Goal: Task Accomplishment & Management: Use online tool/utility

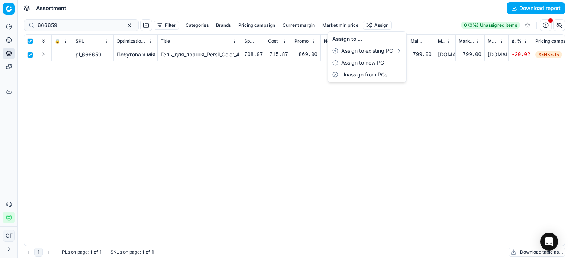
click at [118, 26] on html "Pricing platform Analytics Pricing Product portfolio Templates Export service 1…" at bounding box center [285, 129] width 571 height 258
click at [109, 0] on div "Assortment Download report" at bounding box center [294, 8] width 553 height 16
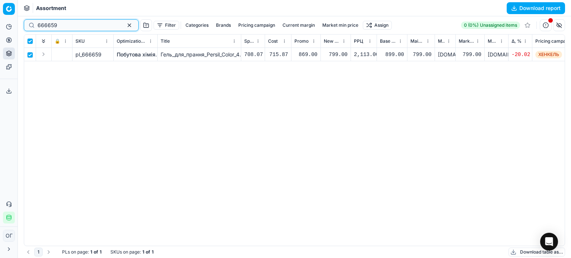
click at [125, 26] on button "button" at bounding box center [129, 25] width 9 height 9
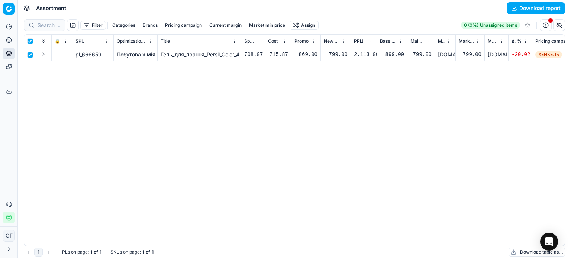
click at [87, 28] on button "Filter" at bounding box center [93, 25] width 26 height 9
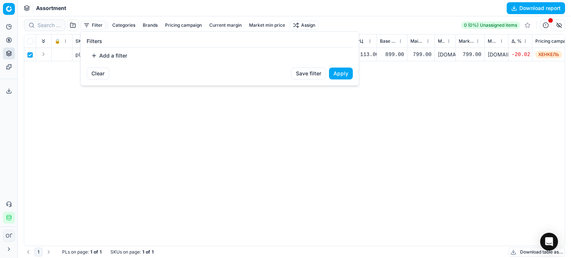
checkbox input "false"
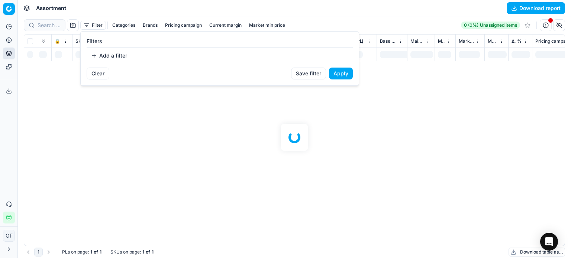
click at [106, 52] on button "Add a filter" at bounding box center [109, 56] width 45 height 12
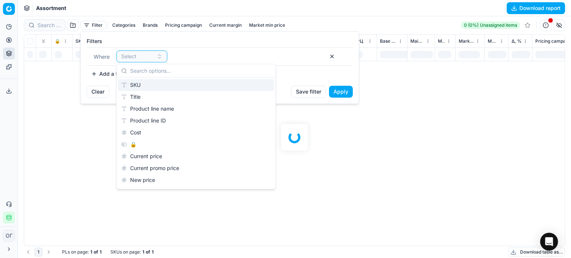
click at [135, 82] on div "SKU" at bounding box center [196, 85] width 156 height 12
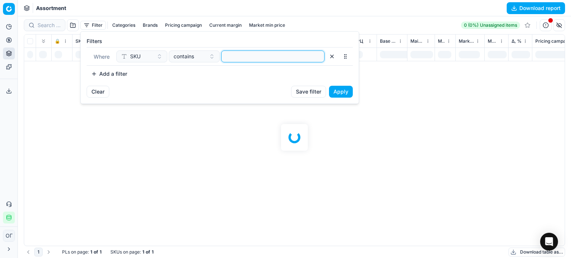
click at [248, 57] on input at bounding box center [272, 56] width 97 height 11
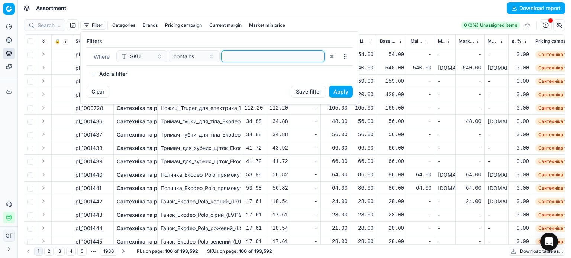
paste input "417334,693318,206388,666659"
type input "417334,693318,206388,666659"
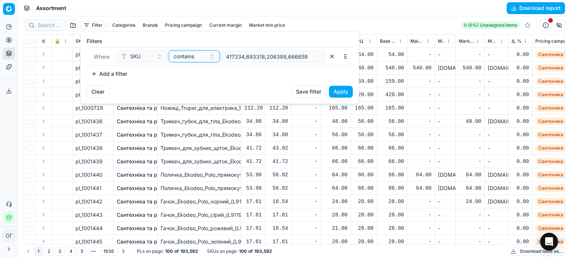
click at [184, 58] on span "contains" at bounding box center [184, 56] width 20 height 7
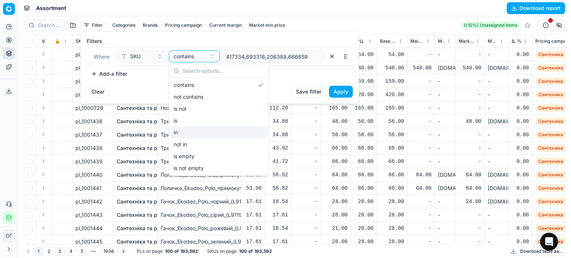
click at [200, 128] on div "in" at bounding box center [219, 133] width 96 height 12
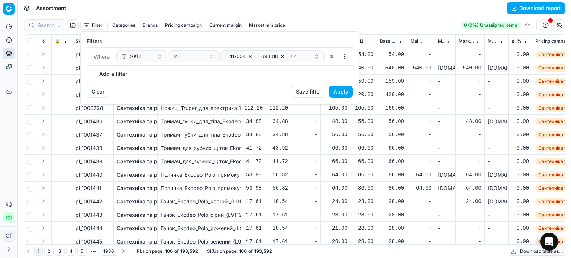
click at [339, 95] on button "Apply" at bounding box center [341, 92] width 24 height 12
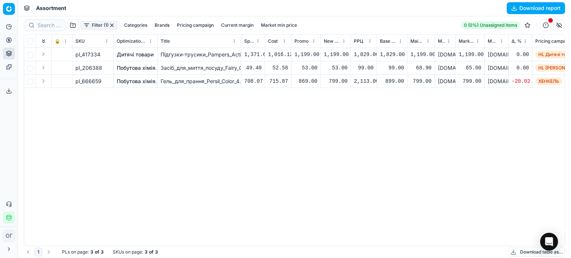
click at [131, 83] on link "Побутова хімія" at bounding box center [136, 81] width 39 height 7
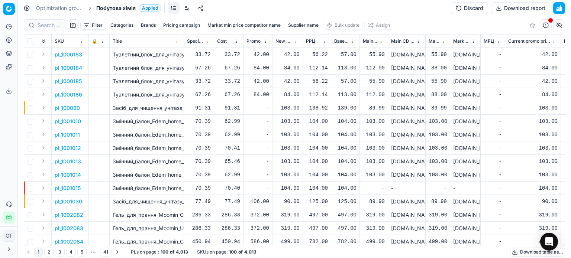
click at [191, 9] on link at bounding box center [187, 8] width 12 height 12
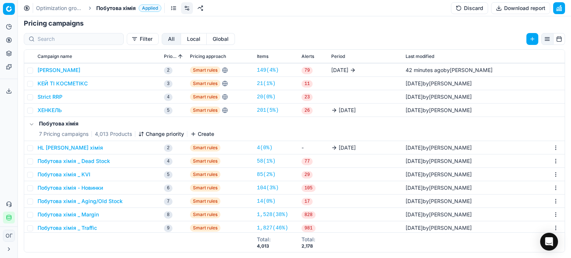
scroll to position [39, 0]
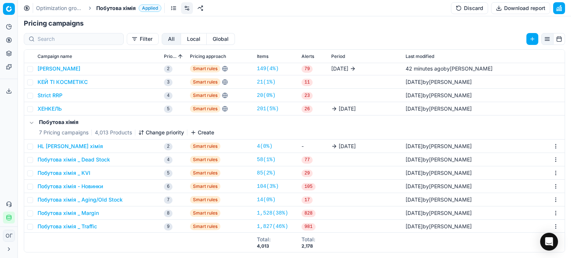
click at [67, 148] on button "HL [PERSON_NAME] хімія" at bounding box center [70, 146] width 65 height 7
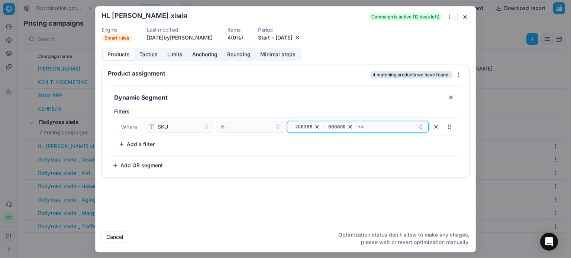
click at [380, 127] on div "206388 666659 + 4" at bounding box center [355, 126] width 126 height 9
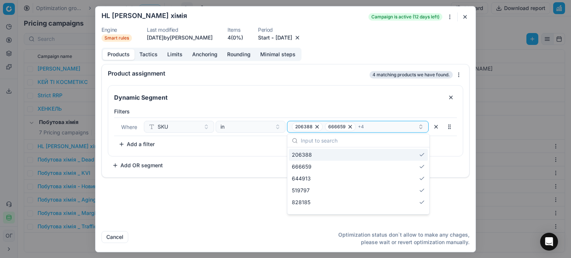
click at [468, 17] on button "button" at bounding box center [464, 16] width 9 height 9
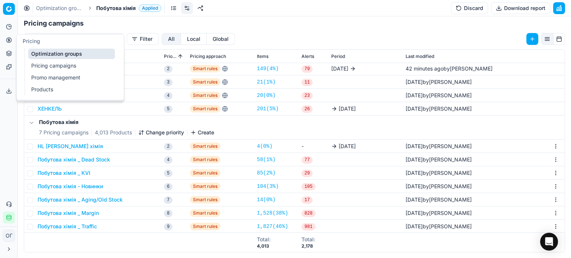
drag, startPoint x: 12, startPoint y: 38, endPoint x: 18, endPoint y: 45, distance: 8.7
click at [12, 38] on button "Pricing" at bounding box center [9, 40] width 12 height 12
click at [41, 67] on link "Pricing campaigns" at bounding box center [71, 66] width 87 height 10
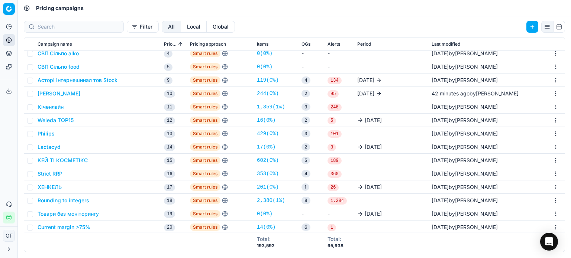
scroll to position [74, 0]
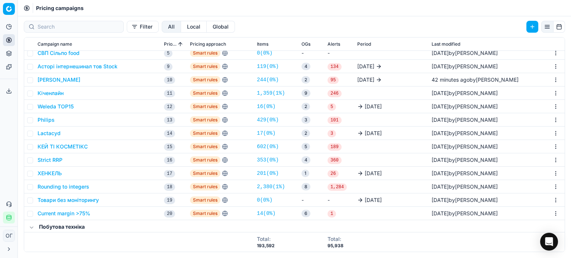
click at [53, 175] on button "ХЕНКЕЛЬ" at bounding box center [50, 173] width 24 height 7
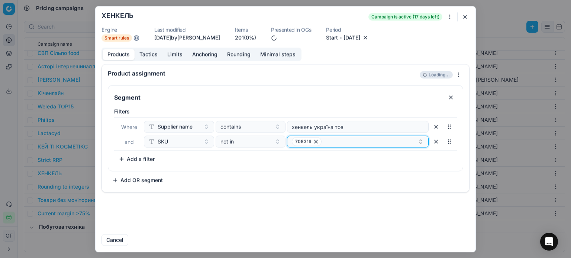
click at [315, 141] on icon "button" at bounding box center [316, 142] width 6 height 6
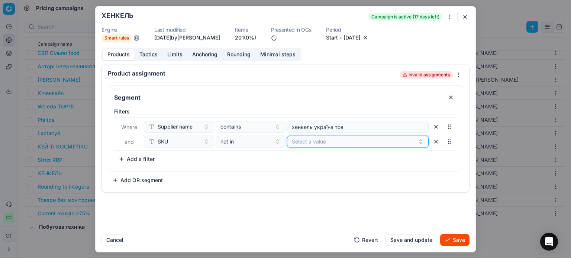
click at [302, 142] on button "Select a value" at bounding box center [358, 142] width 142 height 12
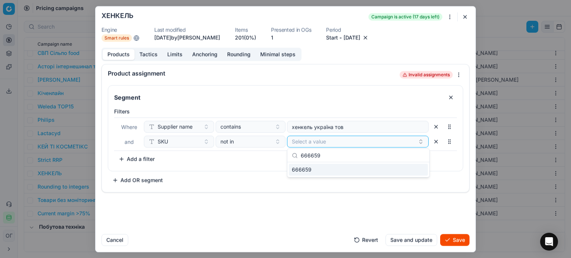
type input "666659"
click at [331, 171] on div "666659" at bounding box center [358, 170] width 139 height 12
click at [232, 175] on div "Segment Filters Where Supplier name contains хенкель україна тов and SKU not in…" at bounding box center [285, 135] width 355 height 101
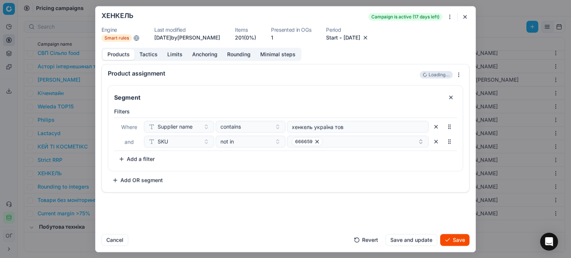
click at [450, 240] on button "Save" at bounding box center [454, 240] width 29 height 12
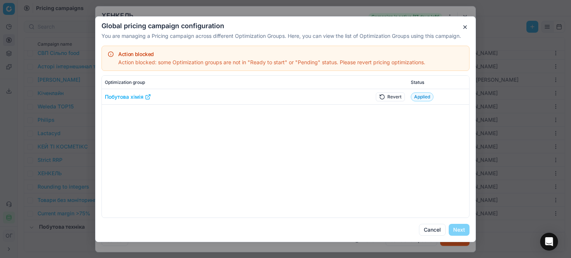
click at [396, 98] on button "Revert" at bounding box center [390, 96] width 29 height 9
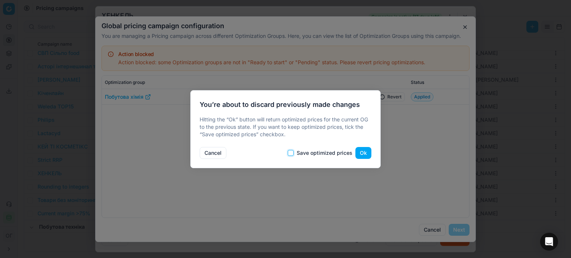
click at [294, 153] on input "Save optimized prices" at bounding box center [291, 153] width 6 height 6
checkbox input "true"
click at [360, 153] on button "Ok" at bounding box center [363, 153] width 16 height 12
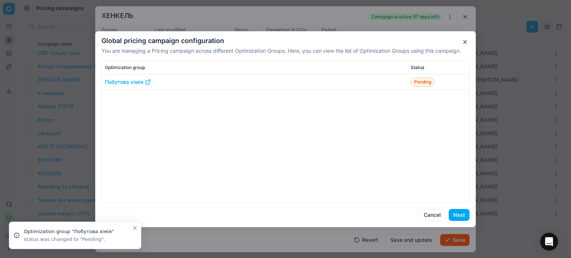
click at [467, 211] on button "Next" at bounding box center [459, 215] width 21 height 12
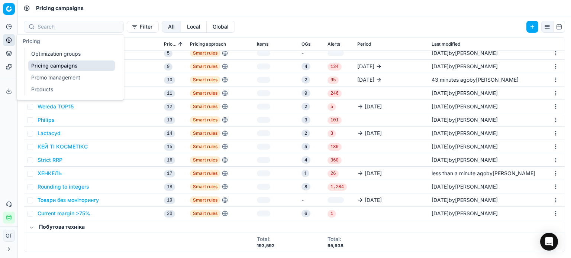
click at [10, 39] on icon at bounding box center [9, 40] width 6 height 6
click at [34, 51] on link "Optimization groups" at bounding box center [71, 54] width 87 height 10
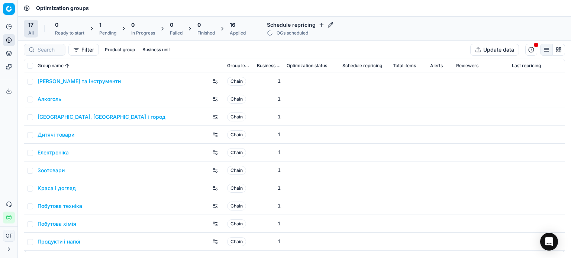
click at [112, 23] on div "1" at bounding box center [107, 24] width 17 height 7
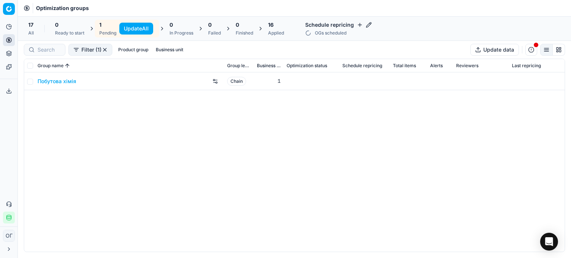
click at [130, 25] on button "Update All" at bounding box center [136, 29] width 34 height 12
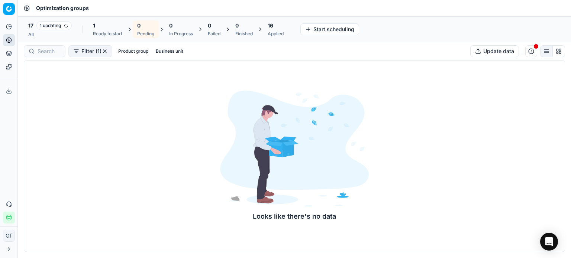
click at [117, 21] on div "1 Ready to start" at bounding box center [107, 29] width 38 height 18
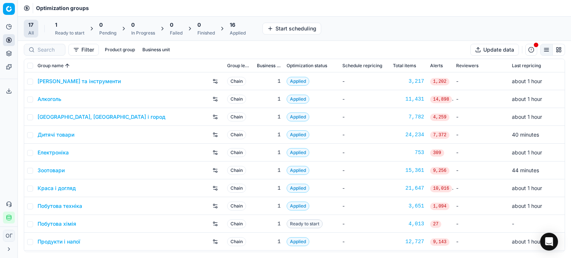
click at [75, 25] on div "1" at bounding box center [69, 24] width 29 height 7
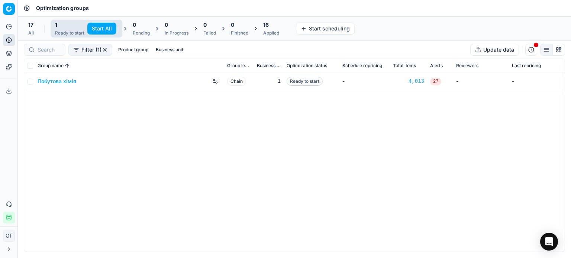
click at [103, 28] on button "Start All" at bounding box center [101, 29] width 29 height 12
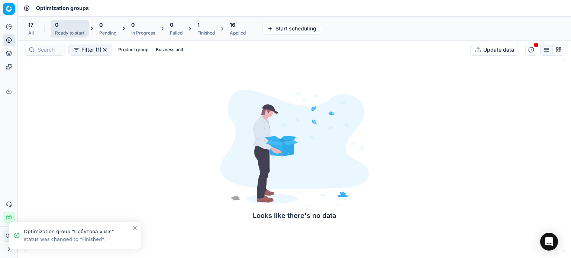
click at [208, 27] on div "1" at bounding box center [205, 24] width 17 height 7
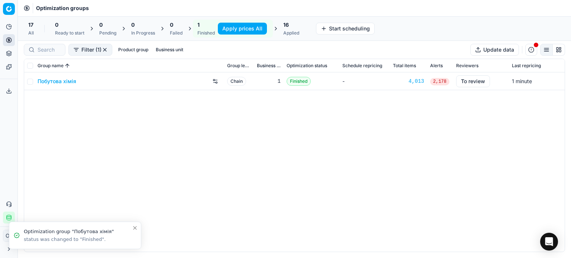
click at [228, 28] on button "Apply prices All" at bounding box center [242, 29] width 49 height 12
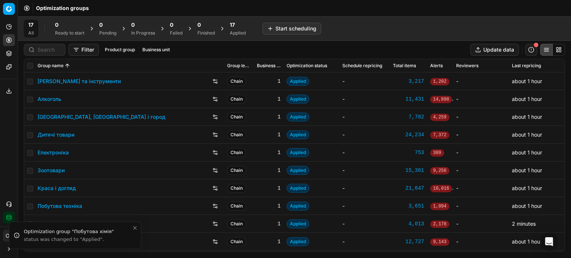
click at [60, 171] on link "Зоотовари" at bounding box center [51, 170] width 27 height 7
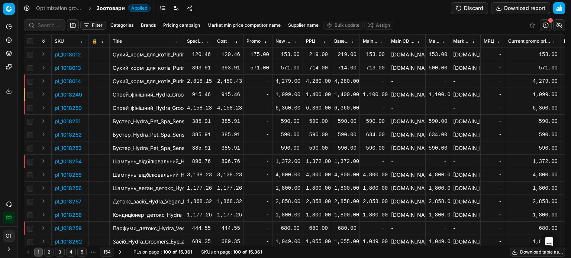
click at [175, 25] on button "Pricing campaign" at bounding box center [181, 25] width 43 height 9
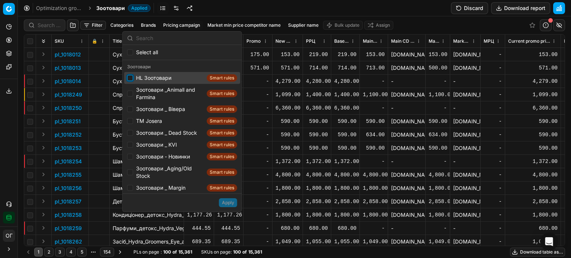
click at [129, 78] on input "Suggestions" at bounding box center [130, 78] width 6 height 6
checkbox input "true"
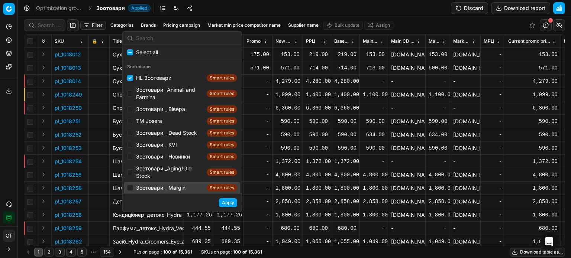
click at [227, 204] on button "Apply" at bounding box center [228, 202] width 18 height 9
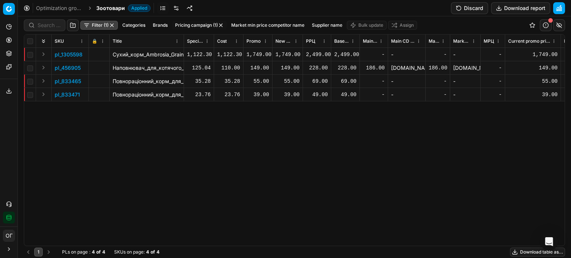
click at [7, 37] on icon at bounding box center [9, 40] width 6 height 6
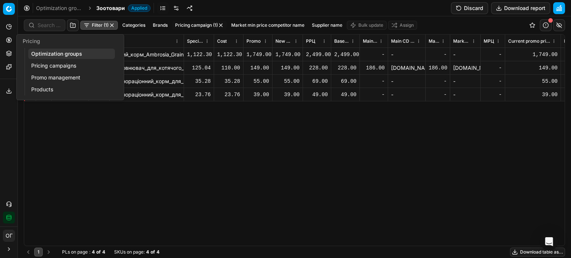
click at [40, 56] on link "Optimization groups" at bounding box center [71, 54] width 87 height 10
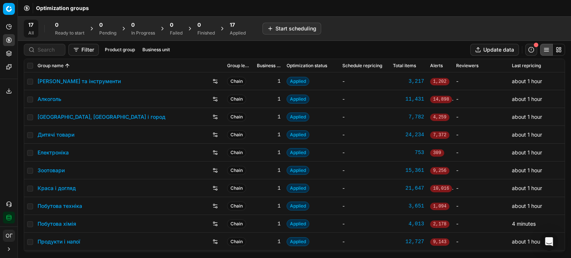
click at [238, 32] on div "Applied" at bounding box center [238, 33] width 16 height 6
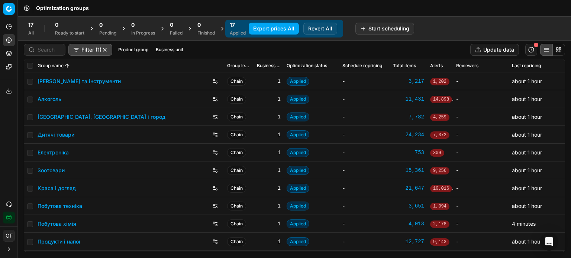
click at [56, 138] on div "Дитячі товари" at bounding box center [130, 135] width 184 height 12
click at [56, 135] on link "Дитячі товари" at bounding box center [56, 134] width 37 height 7
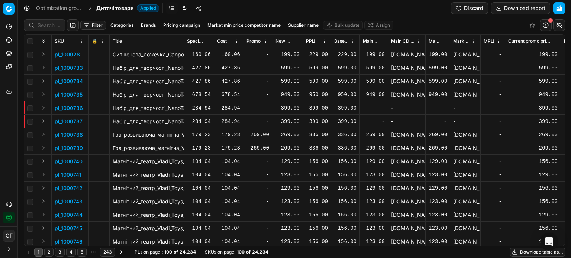
click at [179, 26] on button "Pricing campaign" at bounding box center [181, 25] width 43 height 9
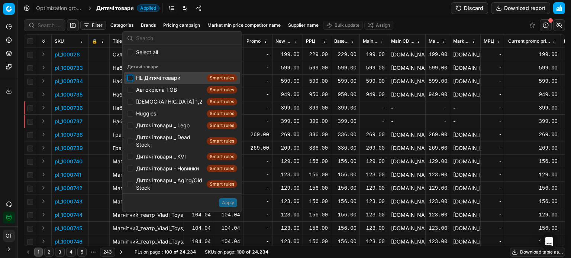
click at [131, 76] on input "Suggestions" at bounding box center [130, 78] width 6 height 6
checkbox input "true"
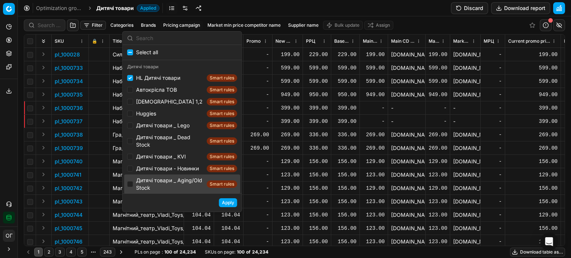
click at [227, 203] on button "Apply" at bounding box center [228, 202] width 18 height 9
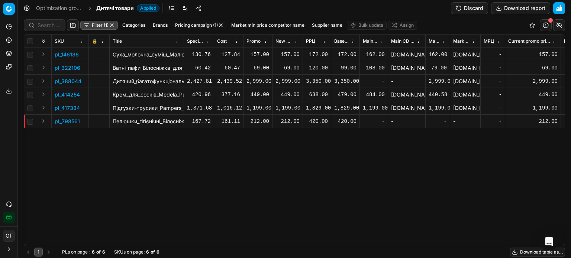
click at [542, 252] on button "Download table as..." at bounding box center [537, 252] width 55 height 9
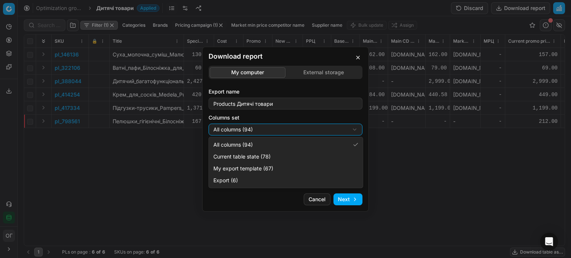
click at [272, 128] on div "Download report My computer External storage Export name Products Дитячі товари…" at bounding box center [285, 129] width 571 height 258
select select "table"
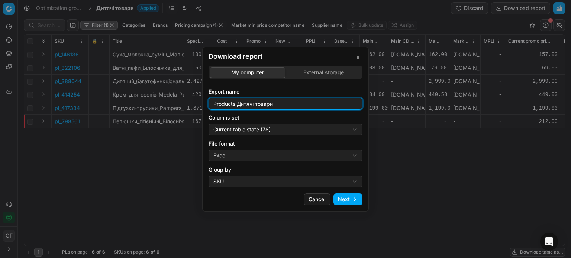
click at [287, 105] on input "Products Дитячі товари" at bounding box center [285, 103] width 147 height 11
type input "Products Дитячі товари ХД та Герої"
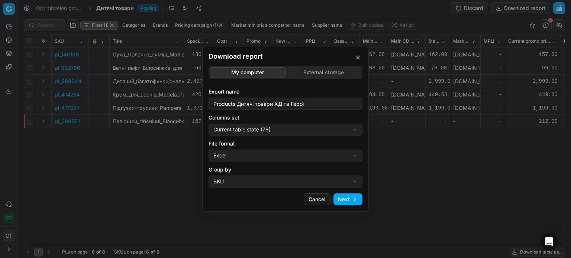
click at [349, 202] on button "Next" at bounding box center [347, 200] width 29 height 12
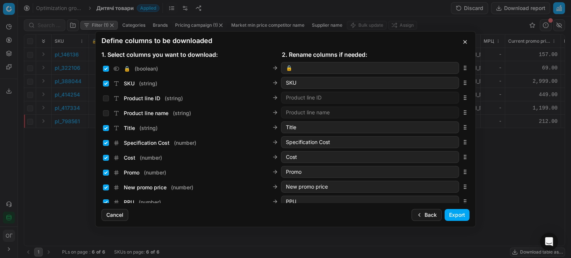
click at [456, 215] on button "Export" at bounding box center [456, 215] width 25 height 12
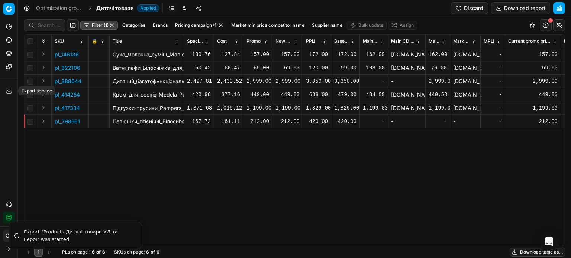
click at [12, 91] on button "Export service" at bounding box center [9, 91] width 12 height 12
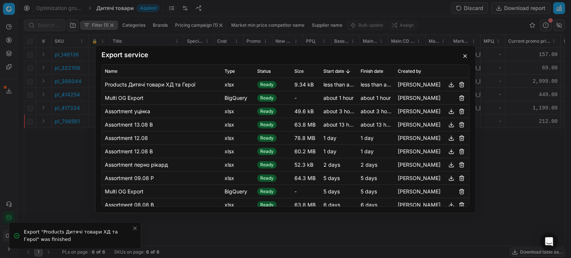
click at [447, 85] on button "button" at bounding box center [451, 84] width 9 height 9
click at [467, 57] on button "button" at bounding box center [464, 56] width 9 height 9
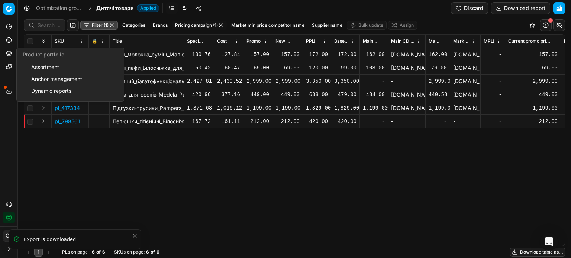
click at [5, 54] on button "Product portfolio" at bounding box center [9, 54] width 12 height 12
drag, startPoint x: 47, startPoint y: 66, endPoint x: 343, endPoint y: 2, distance: 302.9
click at [47, 66] on link "Assortment" at bounding box center [71, 67] width 87 height 10
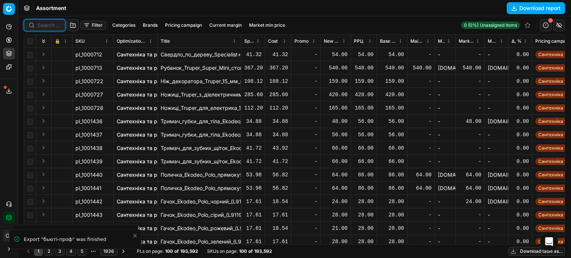
click at [43, 22] on input at bounding box center [49, 25] width 23 height 7
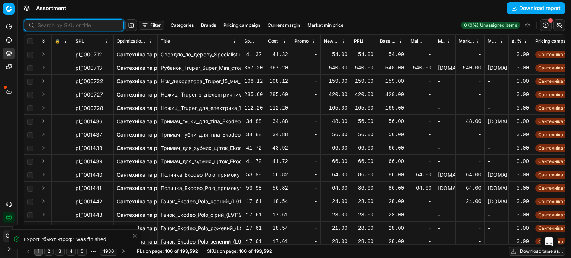
paste input "833460"
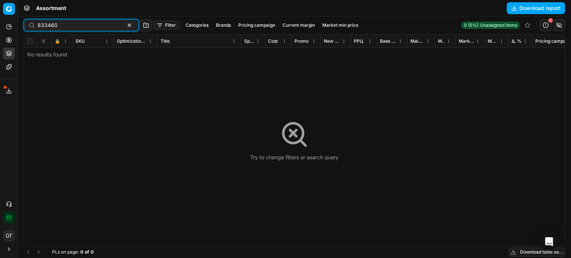
click at [44, 23] on input "833460" at bounding box center [78, 25] width 81 height 7
type input "833460"
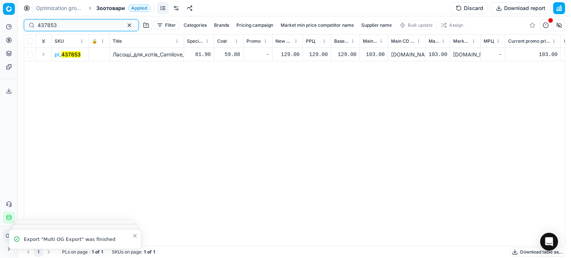
click at [125, 23] on button "button" at bounding box center [129, 25] width 9 height 9
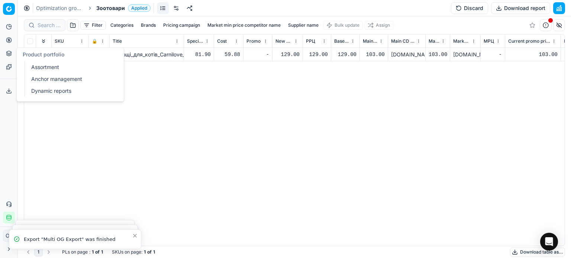
click at [9, 53] on icon at bounding box center [8, 52] width 5 height 3
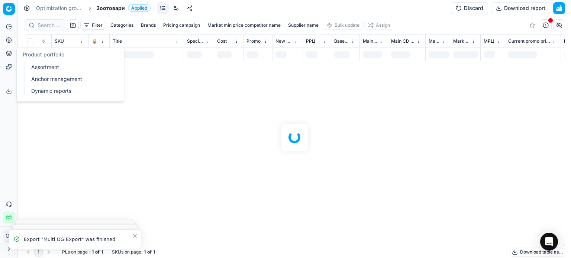
click at [41, 65] on link "Assortment" at bounding box center [71, 67] width 87 height 10
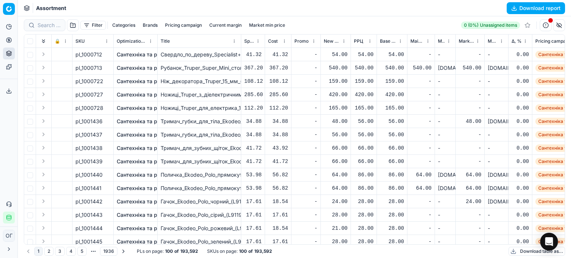
click at [97, 26] on button "Filter" at bounding box center [93, 25] width 26 height 9
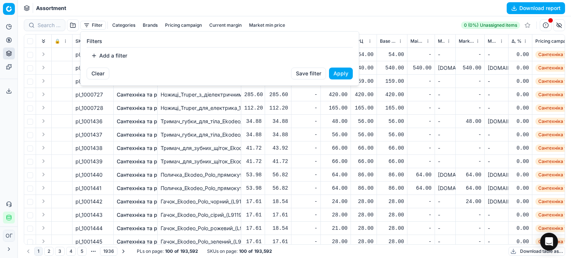
click at [120, 52] on button "Add a filter" at bounding box center [109, 56] width 45 height 12
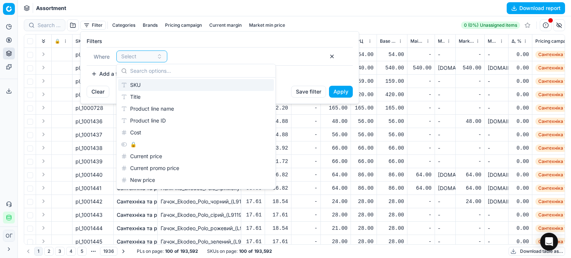
click at [131, 83] on div "SKU" at bounding box center [196, 85] width 156 height 12
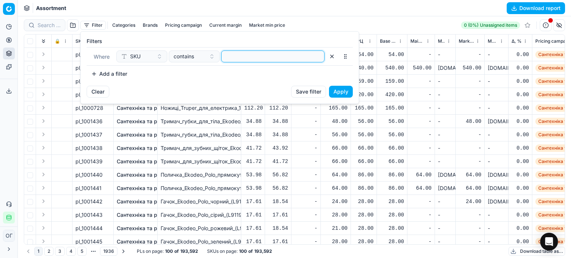
click at [230, 57] on input at bounding box center [272, 56] width 97 height 11
paste input "417334,693318,206388,666659"
type input "417334,693318,206388,666659"
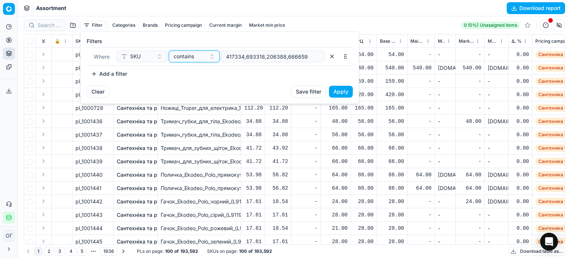
click at [192, 56] on span "contains" at bounding box center [184, 56] width 20 height 7
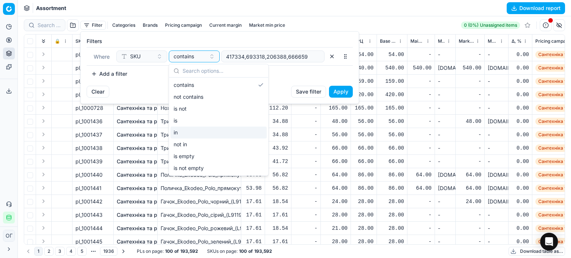
click at [198, 133] on div "in" at bounding box center [219, 133] width 96 height 12
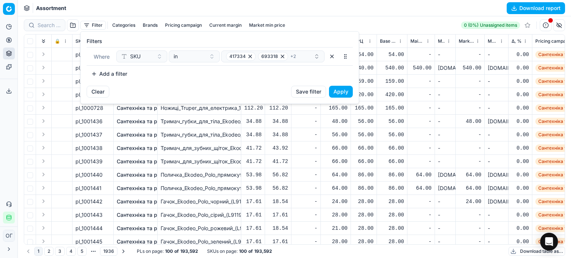
click at [345, 91] on button "Apply" at bounding box center [341, 92] width 24 height 12
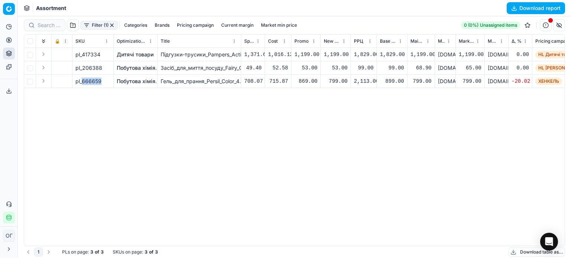
drag, startPoint x: 100, startPoint y: 81, endPoint x: 82, endPoint y: 82, distance: 18.3
click at [82, 82] on span "pl_666659" at bounding box center [88, 81] width 26 height 7
copy span "666659"
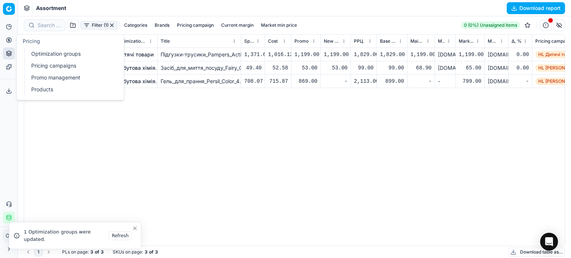
click at [7, 41] on icon at bounding box center [9, 40] width 6 height 6
click at [35, 55] on link "Optimization groups" at bounding box center [71, 54] width 87 height 10
